Goal: Information Seeking & Learning: Learn about a topic

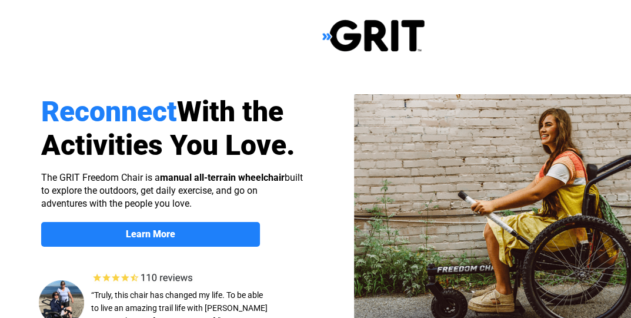
select select "US"
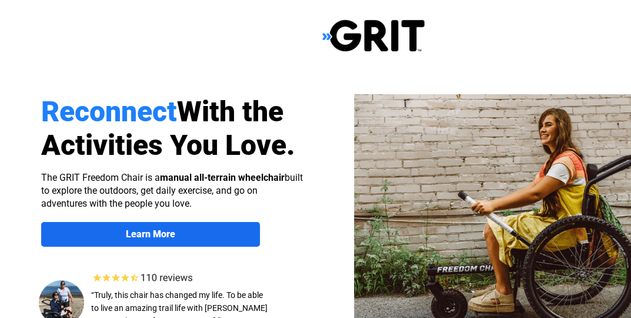
click at [109, 236] on span "Learn More" at bounding box center [150, 233] width 219 height 11
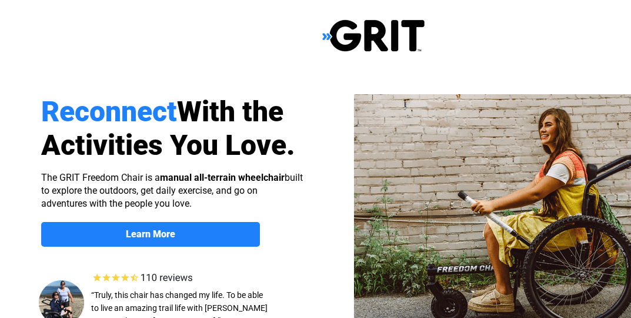
scroll to position [912, 92]
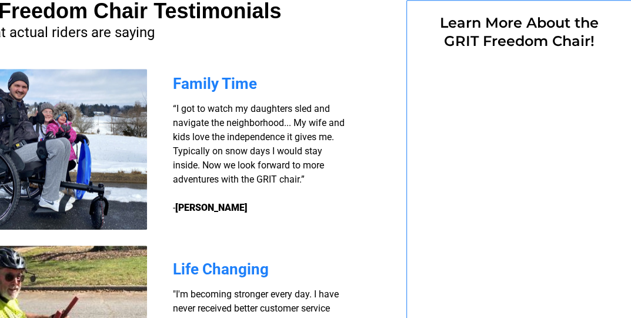
select select "US"
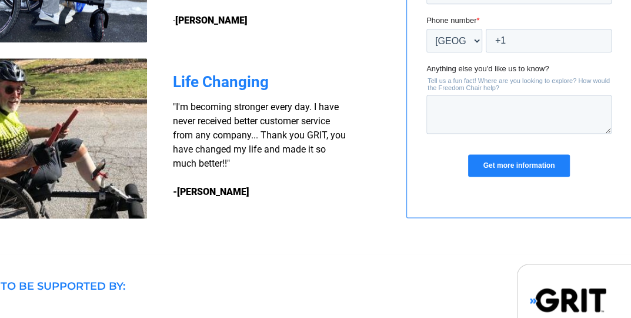
scroll to position [1101, 92]
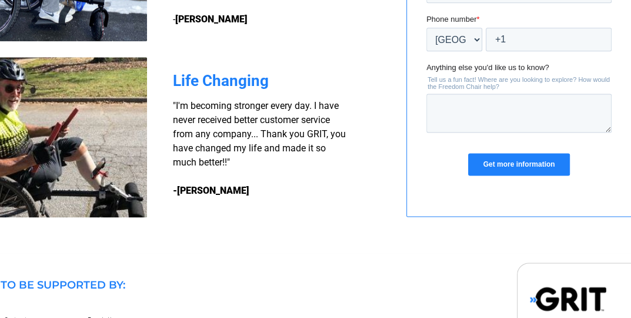
drag, startPoint x: 417, startPoint y: 259, endPoint x: 499, endPoint y: 251, distance: 83.3
click at [501, 250] on div at bounding box center [281, 8] width 747 height 489
drag, startPoint x: 474, startPoint y: 264, endPoint x: 465, endPoint y: 266, distance: 9.0
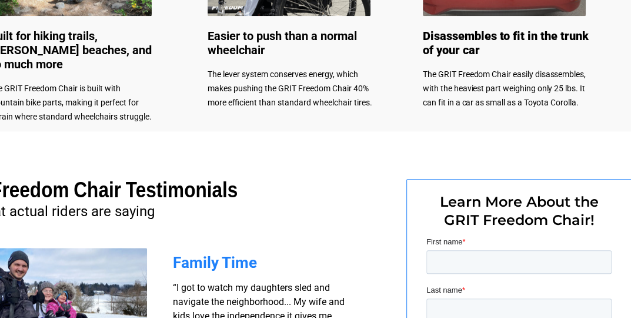
scroll to position [583, 92]
